Goal: Task Accomplishment & Management: Manage account settings

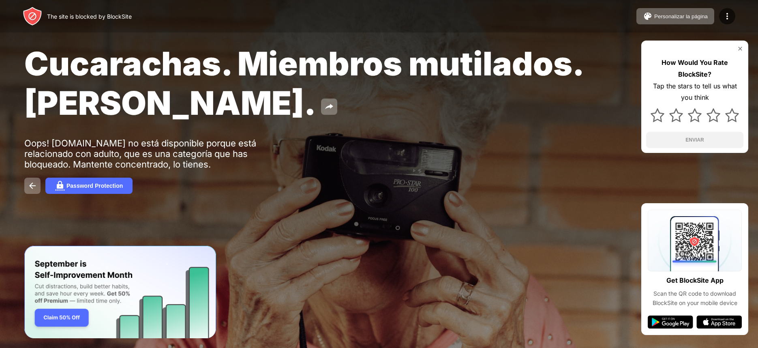
click at [740, 49] on img at bounding box center [740, 48] width 6 height 6
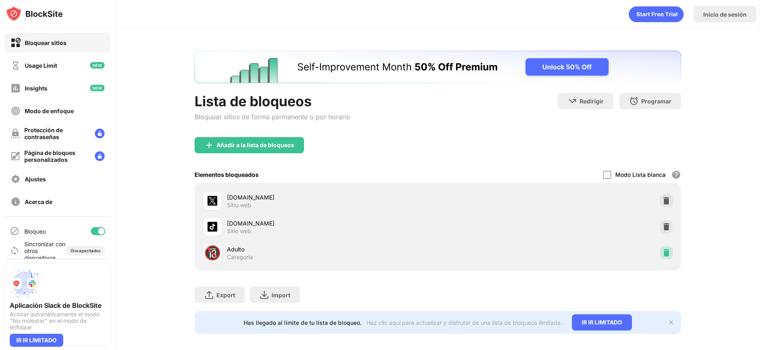
click at [663, 251] on img at bounding box center [666, 252] width 8 height 8
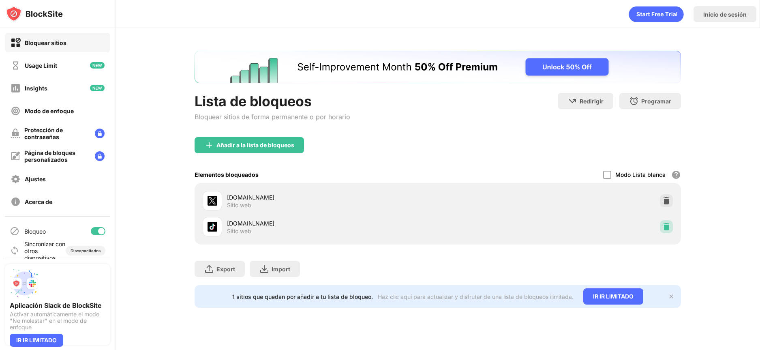
click at [664, 227] on img at bounding box center [666, 227] width 8 height 8
